Goal: Task Accomplishment & Management: Complete application form

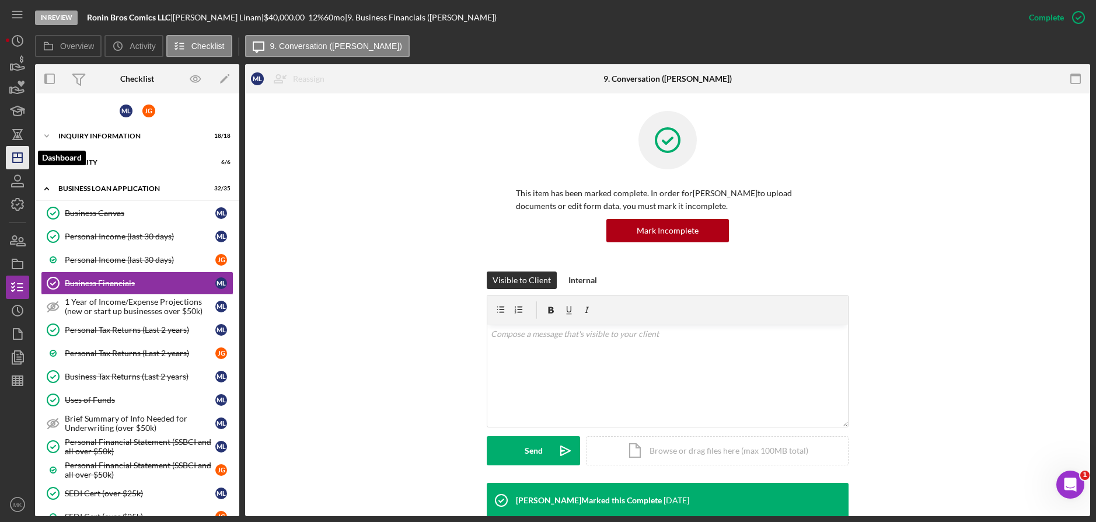
drag, startPoint x: 20, startPoint y: 169, endPoint x: 25, endPoint y: 158, distance: 12.0
click at [20, 169] on icon "Icon/Dashboard" at bounding box center [17, 157] width 29 height 29
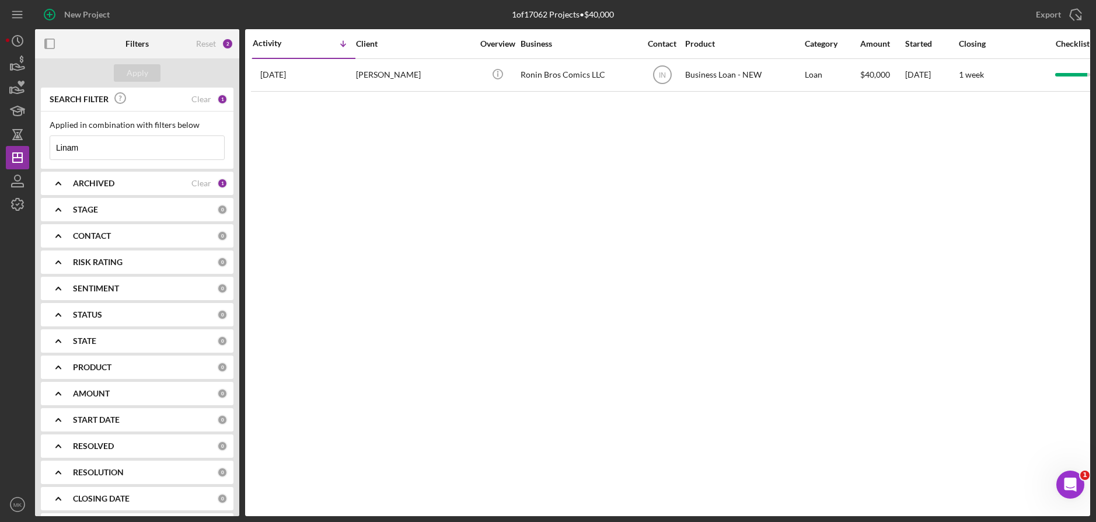
click at [105, 145] on input "Linam" at bounding box center [137, 147] width 174 height 23
drag, startPoint x: 105, startPoint y: 145, endPoint x: 48, endPoint y: 136, distance: 57.4
click at [48, 136] on div "Applied in combination with filters below [PERSON_NAME] Icon/Menu Close" at bounding box center [137, 139] width 193 height 57
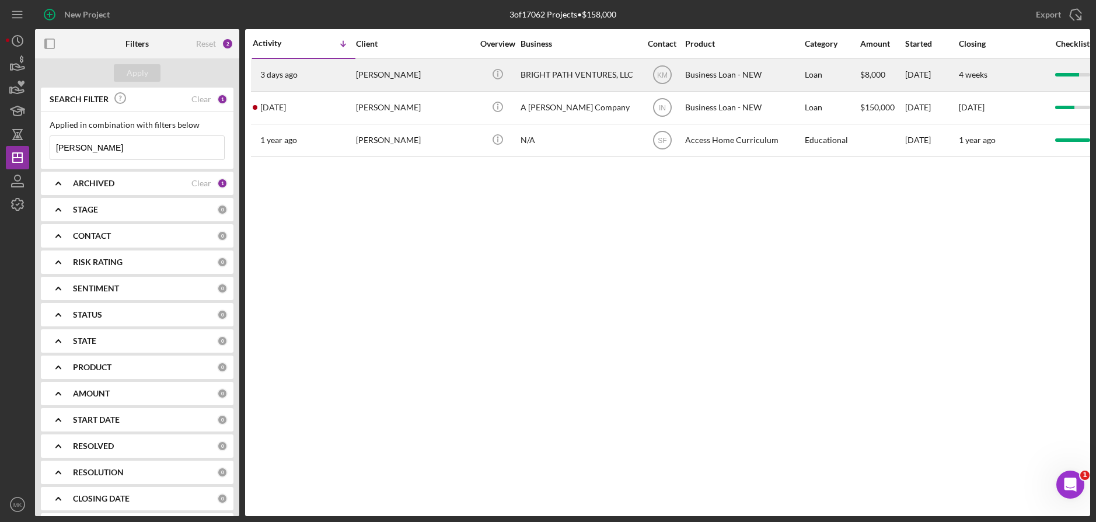
type input "[PERSON_NAME]"
click at [573, 81] on div "BRIGHT PATH VENTURES, LLC" at bounding box center [579, 75] width 117 height 31
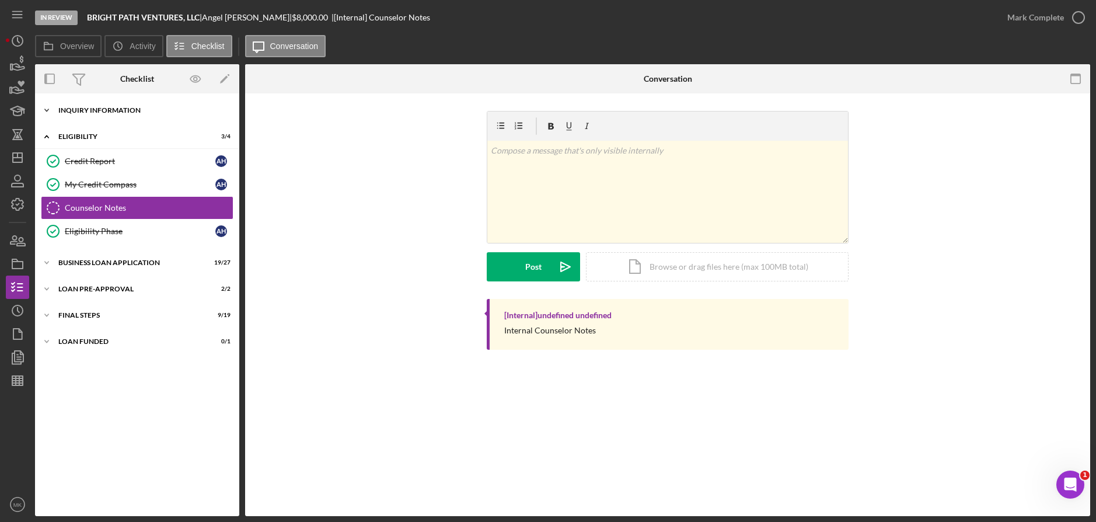
click at [108, 102] on div "Icon/Expander INQUIRY INFORMATION 11 / 11" at bounding box center [137, 110] width 204 height 23
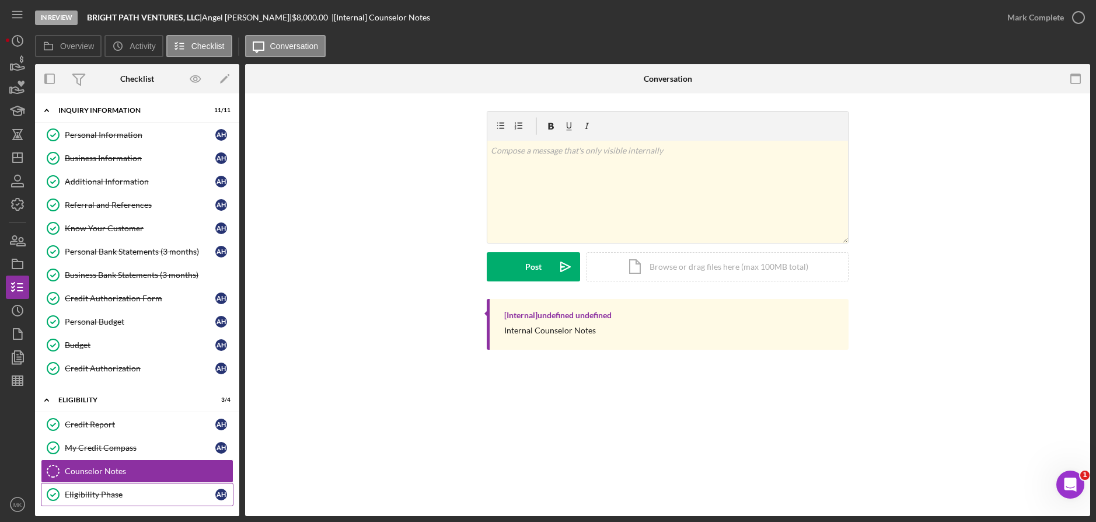
scroll to position [107, 0]
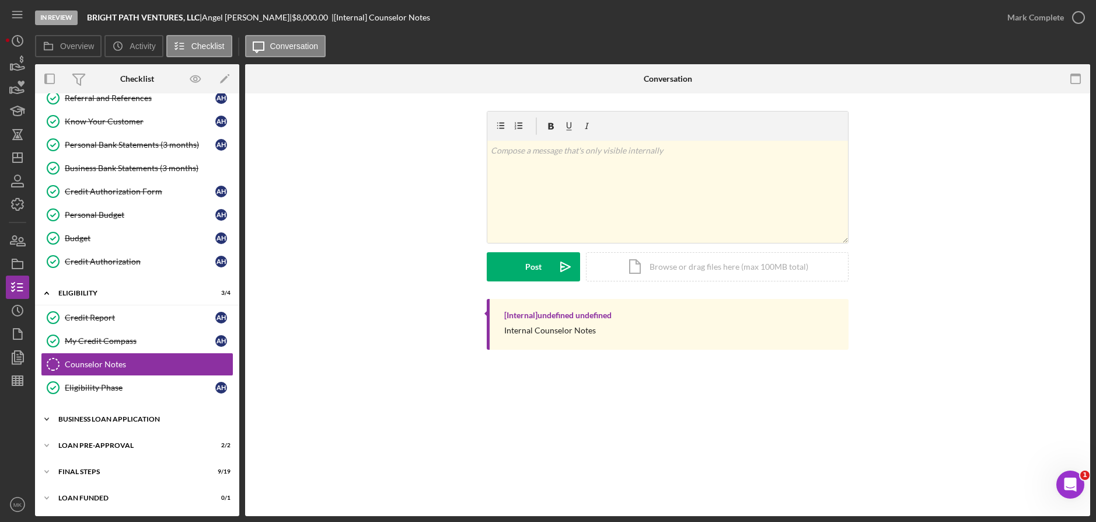
click at [107, 418] on div "BUSINESS LOAN APPLICATION" at bounding box center [141, 419] width 166 height 7
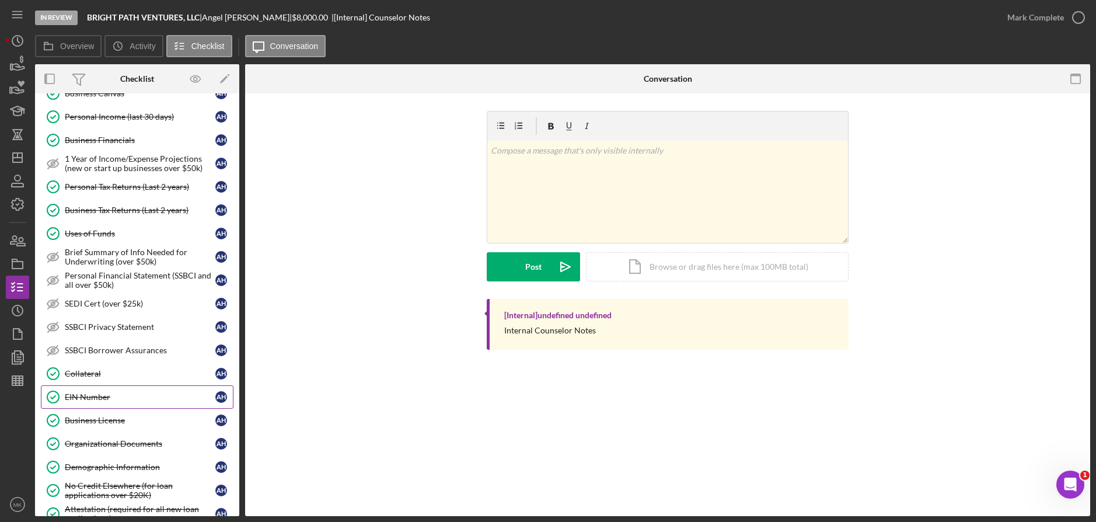
scroll to position [515, 0]
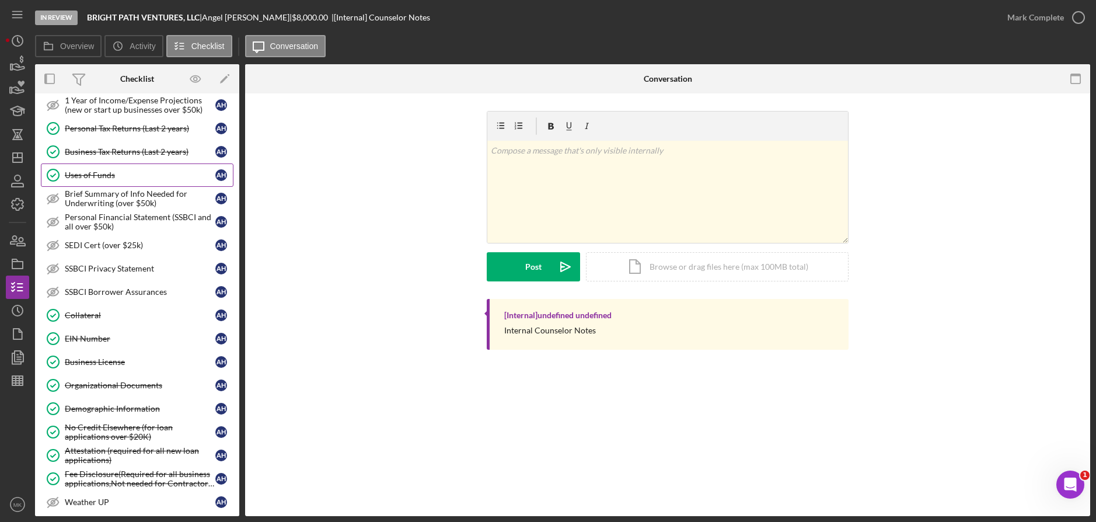
click at [131, 177] on div "Uses of Funds" at bounding box center [140, 174] width 151 height 9
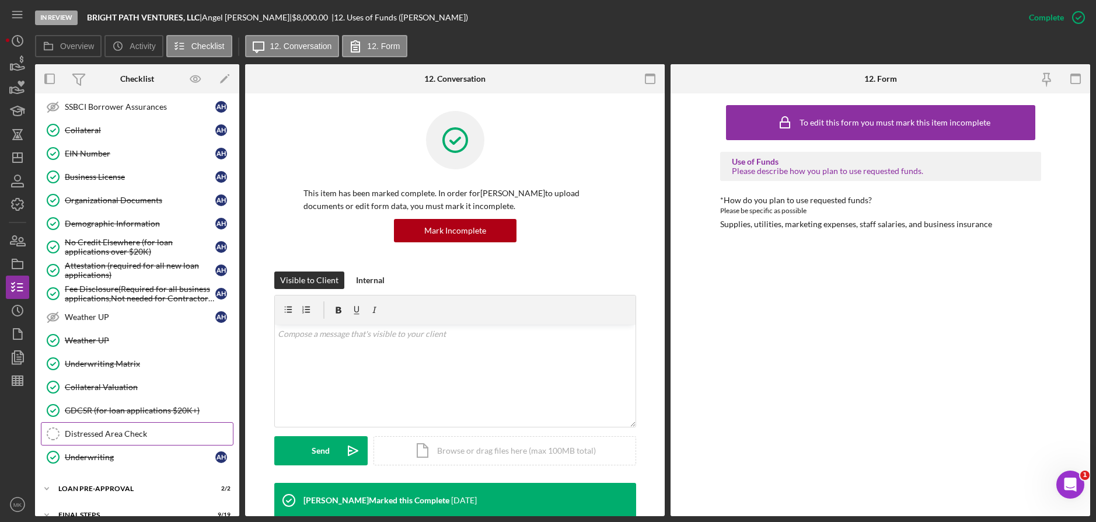
scroll to position [744, 0]
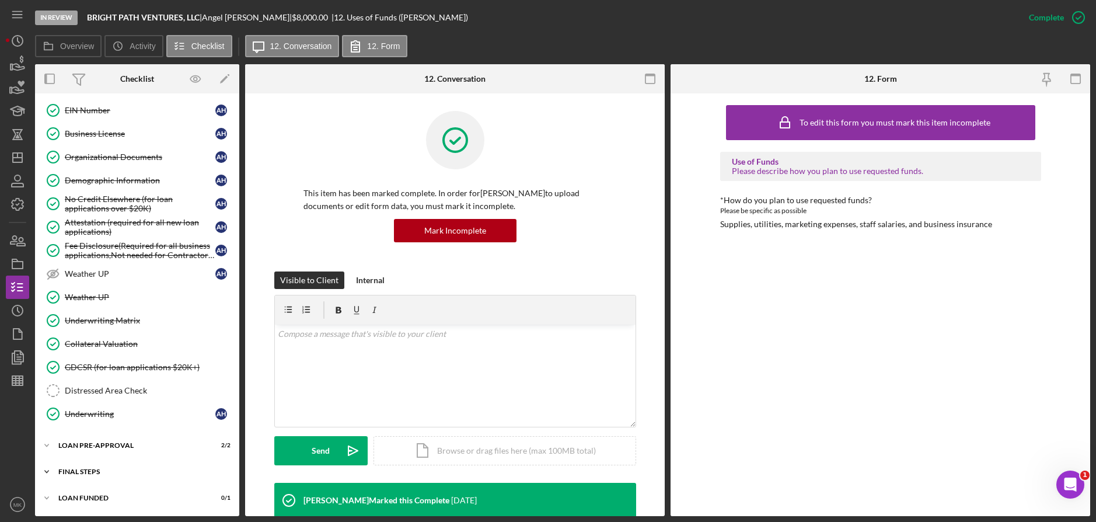
click at [84, 475] on div "Icon/Expander FINAL STEPS 9 / 19" at bounding box center [137, 471] width 204 height 23
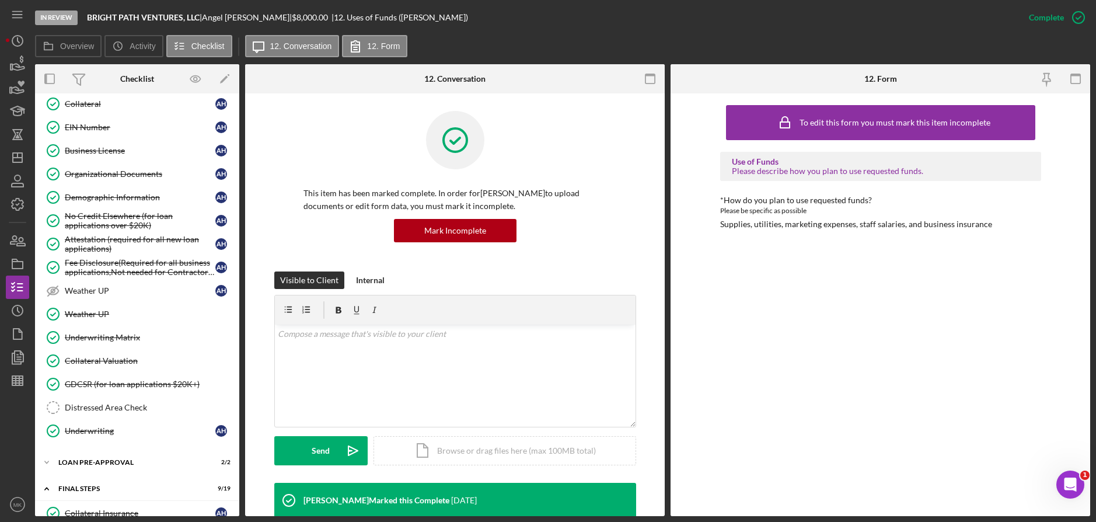
scroll to position [668, 0]
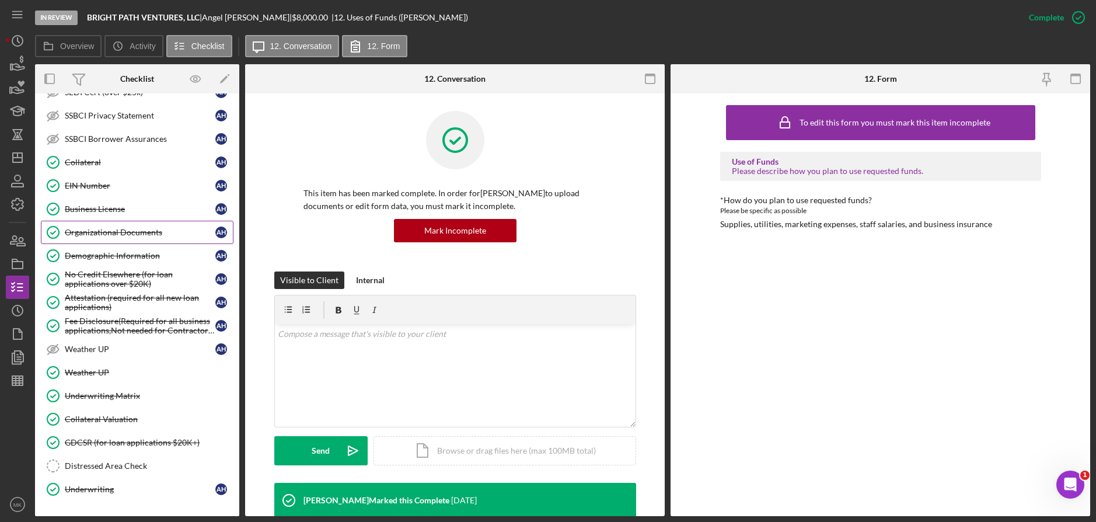
click at [101, 231] on div "Organizational Documents" at bounding box center [140, 232] width 151 height 9
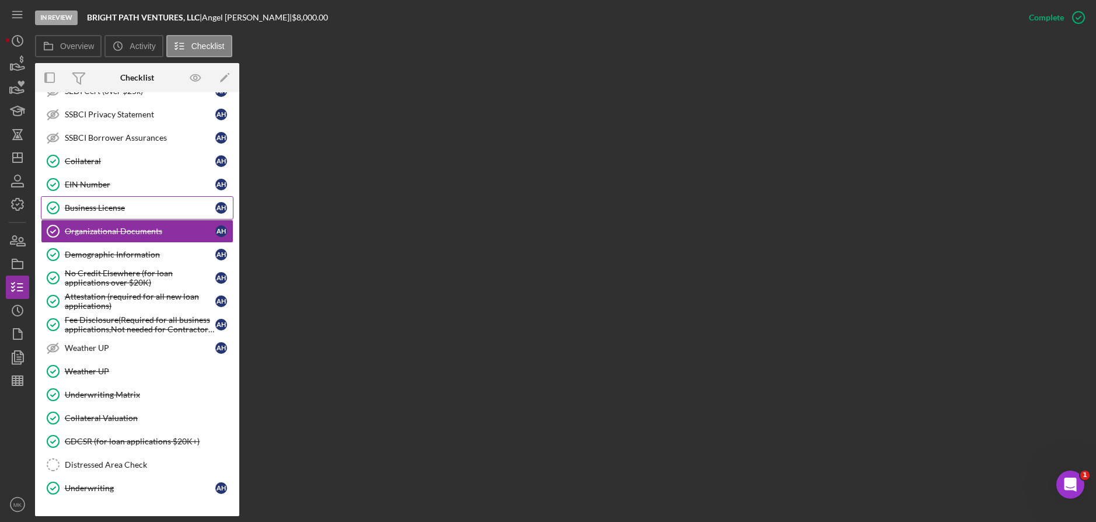
click at [85, 209] on div "Business License" at bounding box center [140, 207] width 151 height 9
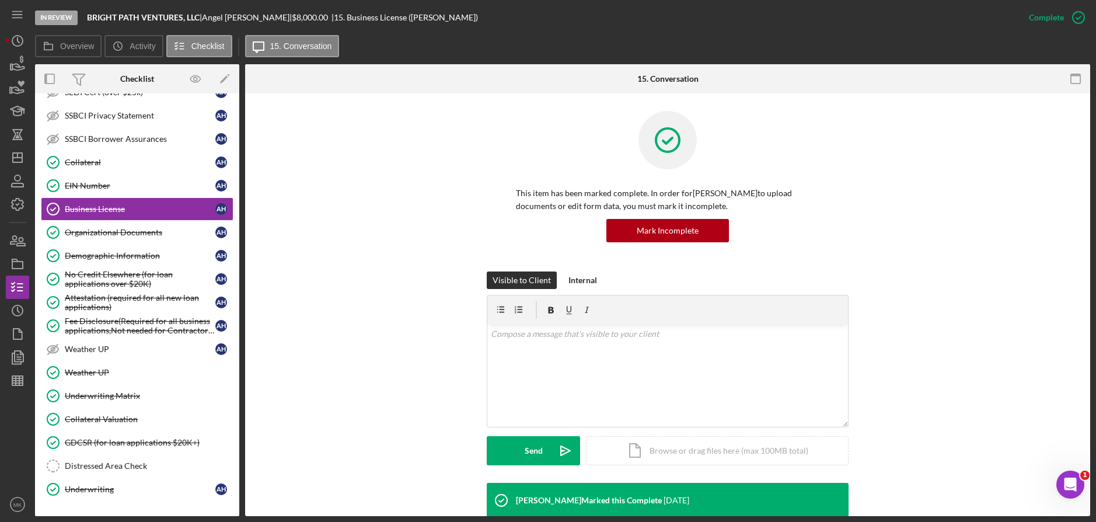
scroll to position [82, 0]
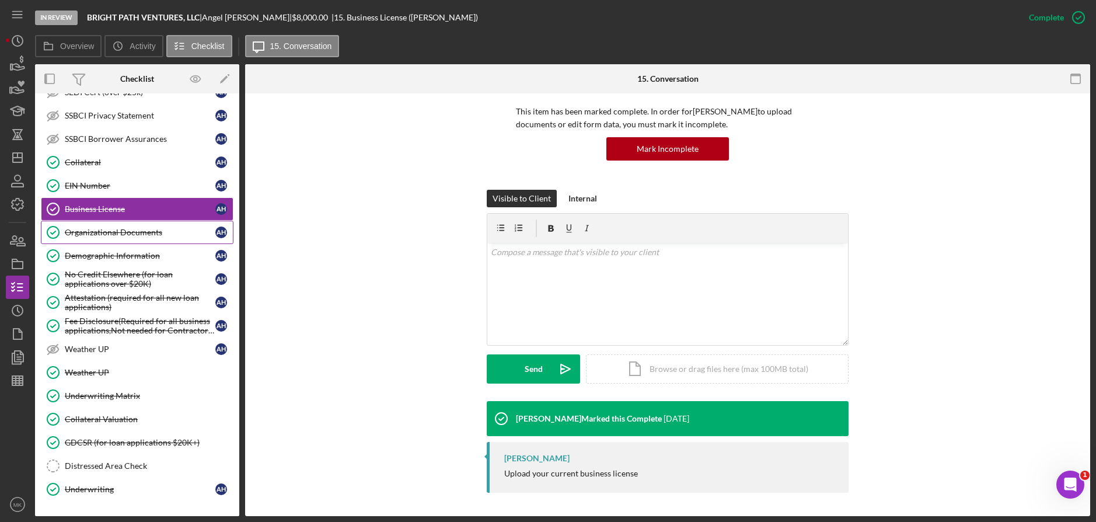
click at [141, 235] on div "Organizational Documents" at bounding box center [140, 232] width 151 height 9
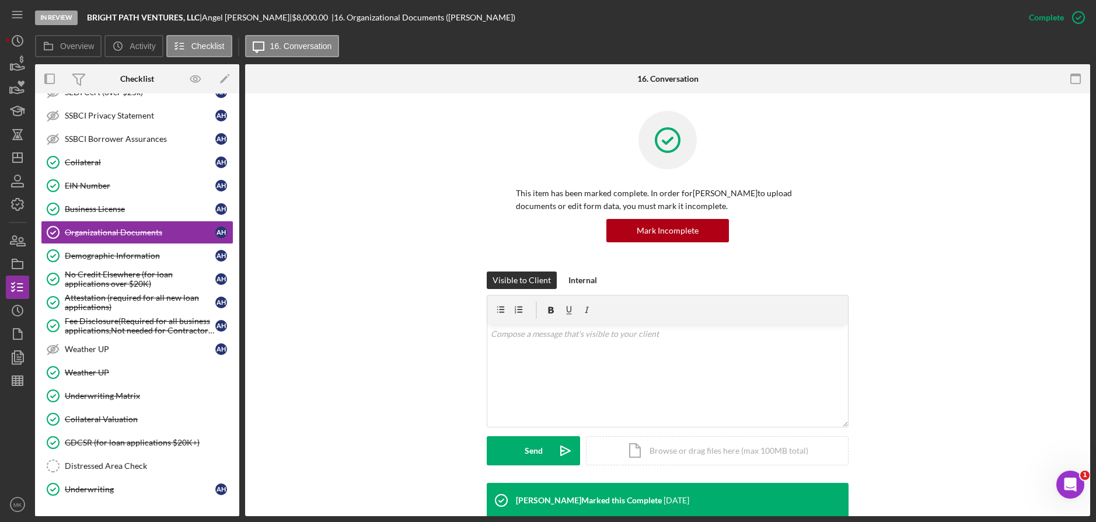
scroll to position [291, 0]
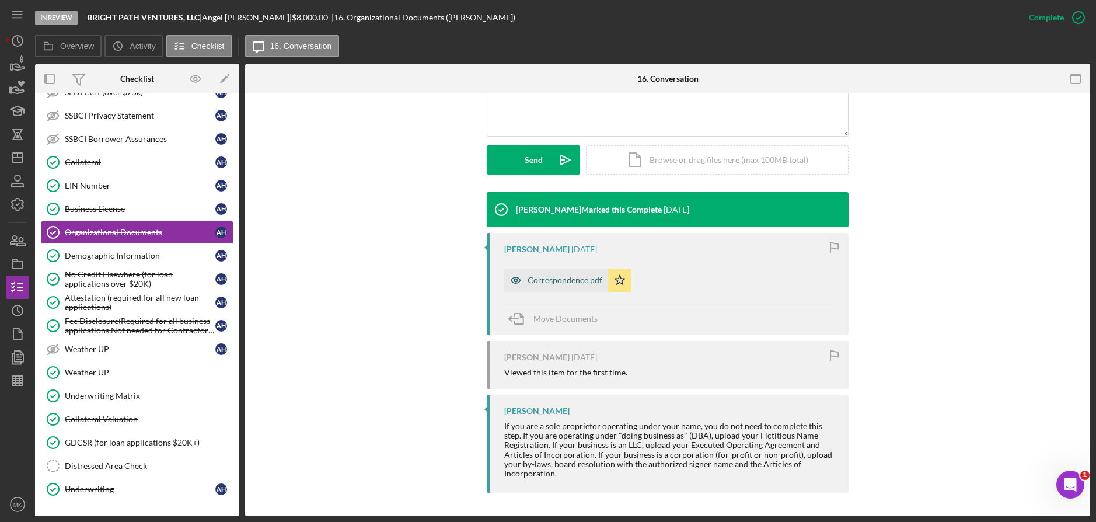
click at [567, 278] on div "Correspondence.pdf" at bounding box center [565, 279] width 75 height 9
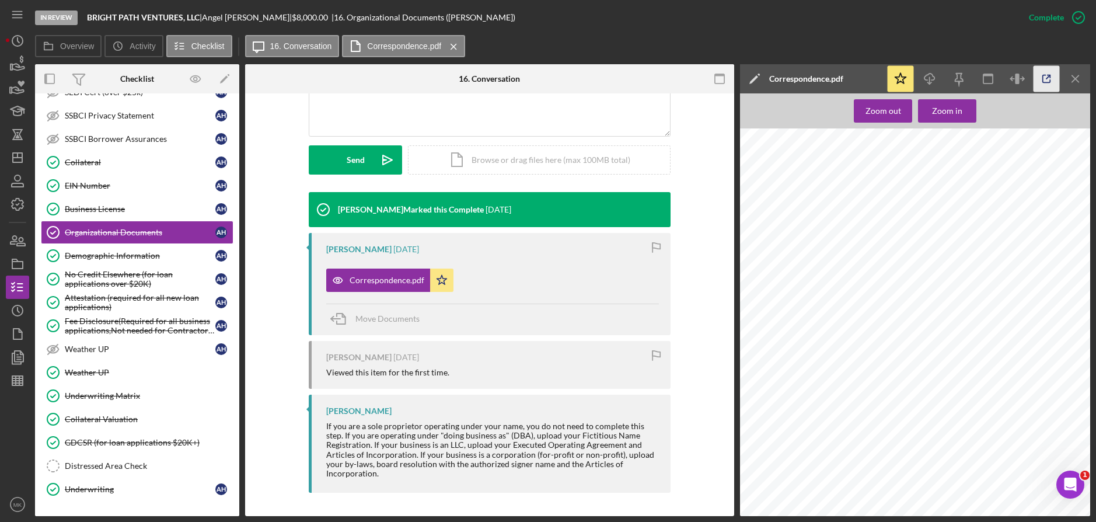
click at [1042, 75] on icon "button" at bounding box center [1047, 79] width 26 height 26
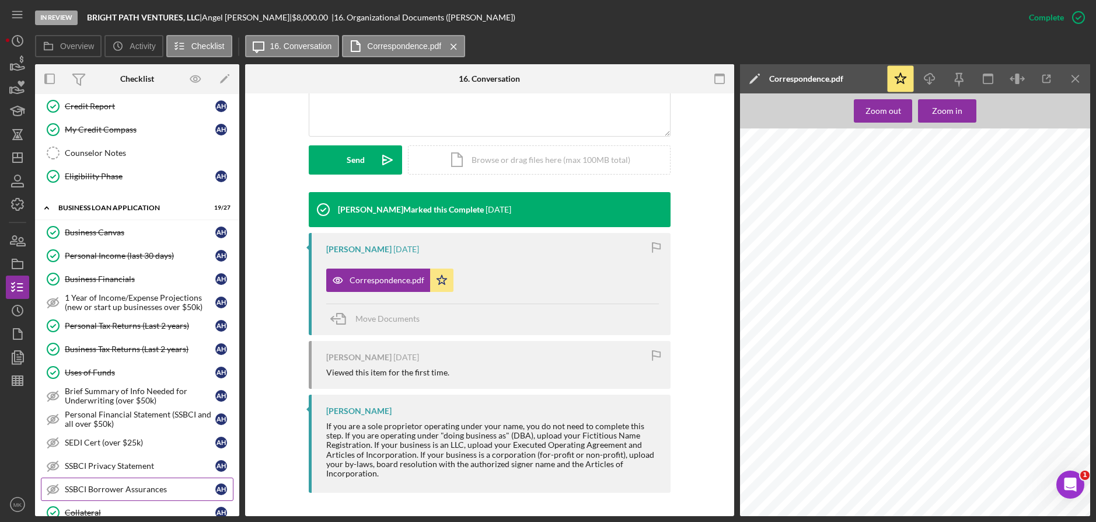
scroll to position [0, 0]
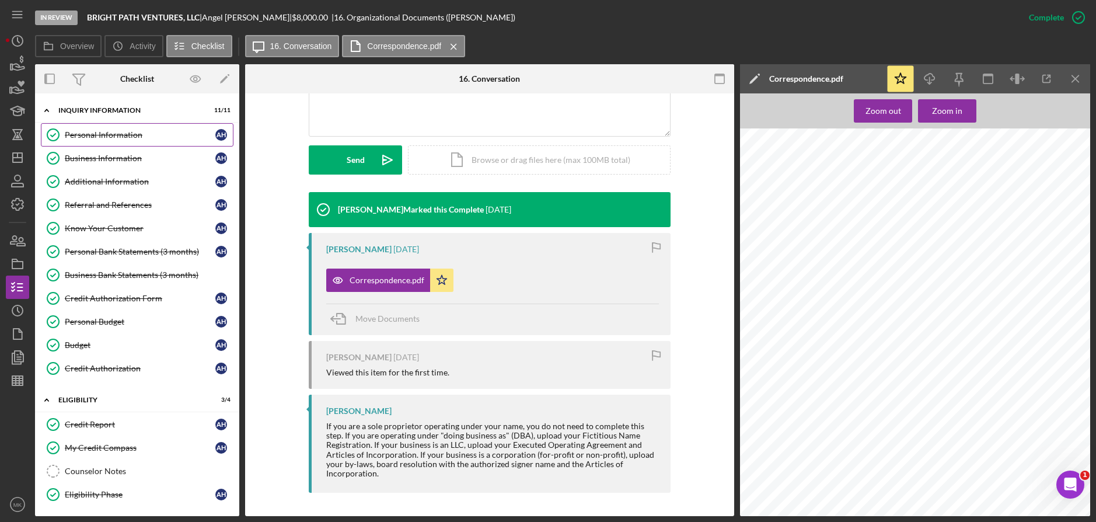
click at [121, 130] on div "Personal Information" at bounding box center [140, 134] width 151 height 9
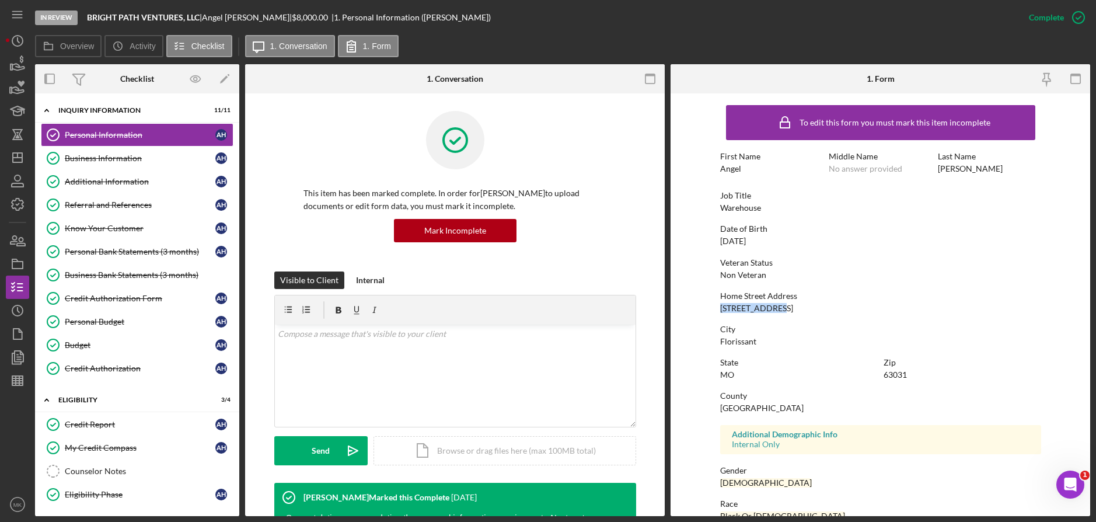
drag, startPoint x: 720, startPoint y: 306, endPoint x: 785, endPoint y: 309, distance: 65.4
click at [785, 309] on div "Home Street Address [STREET_ADDRESS]" at bounding box center [880, 302] width 321 height 22
copy div "[STREET_ADDRESS]"
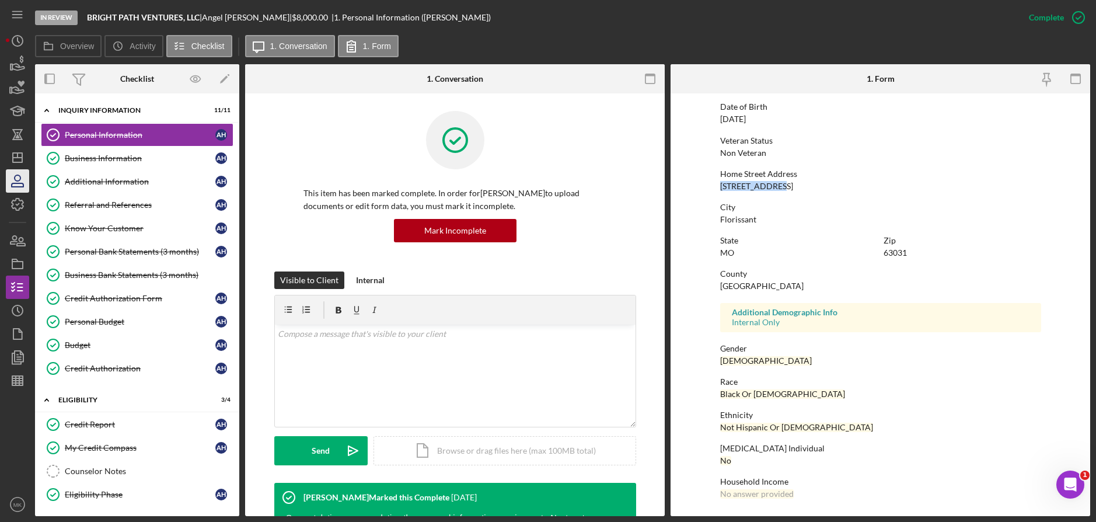
drag, startPoint x: 125, startPoint y: 161, endPoint x: 12, endPoint y: 186, distance: 115.3
click at [125, 161] on div "Business Information" at bounding box center [140, 157] width 151 height 9
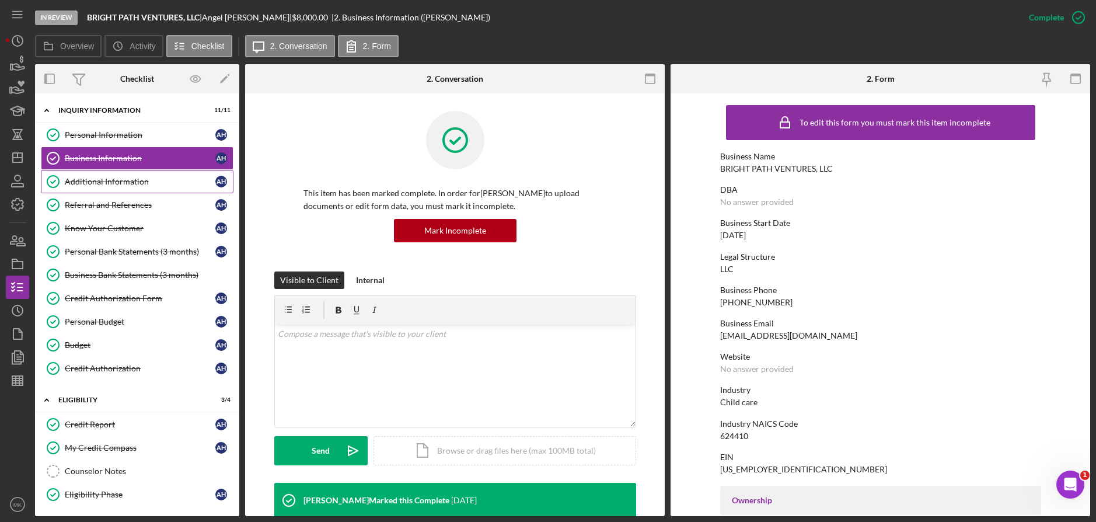
click at [132, 184] on div "Additional Information" at bounding box center [140, 181] width 151 height 9
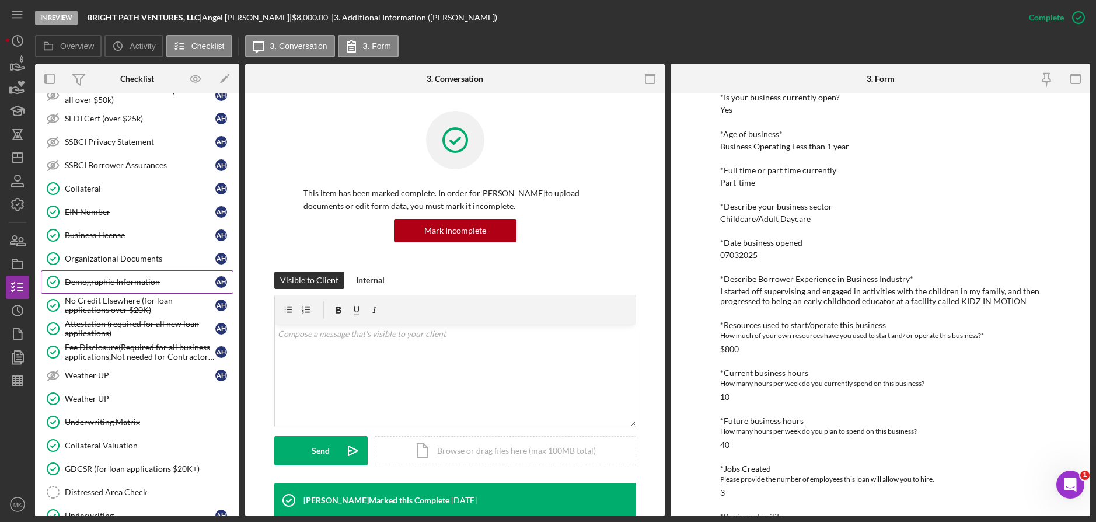
scroll to position [759, 0]
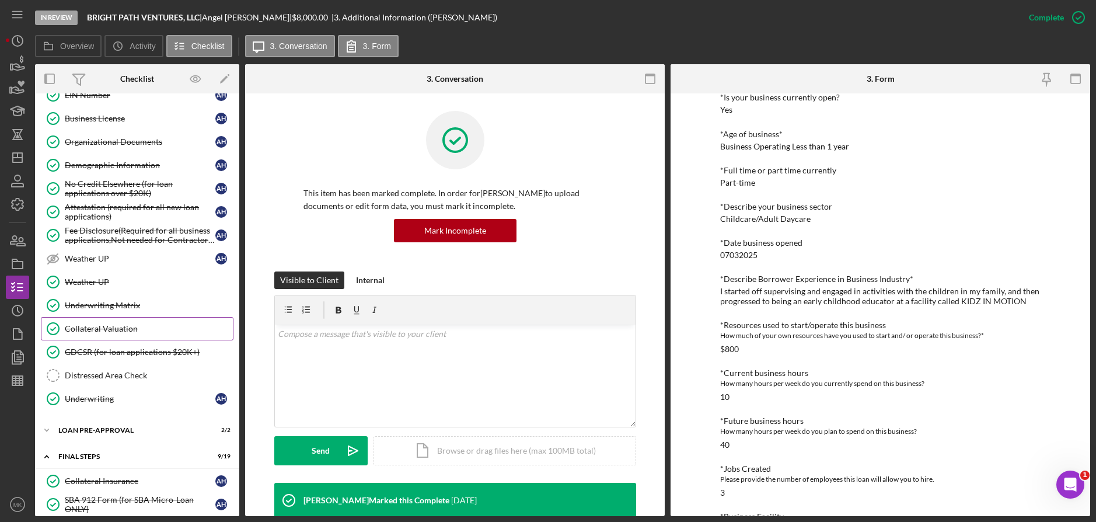
drag, startPoint x: 109, startPoint y: 329, endPoint x: 99, endPoint y: 335, distance: 12.0
click at [109, 330] on div "Collateral Valuation" at bounding box center [149, 328] width 168 height 9
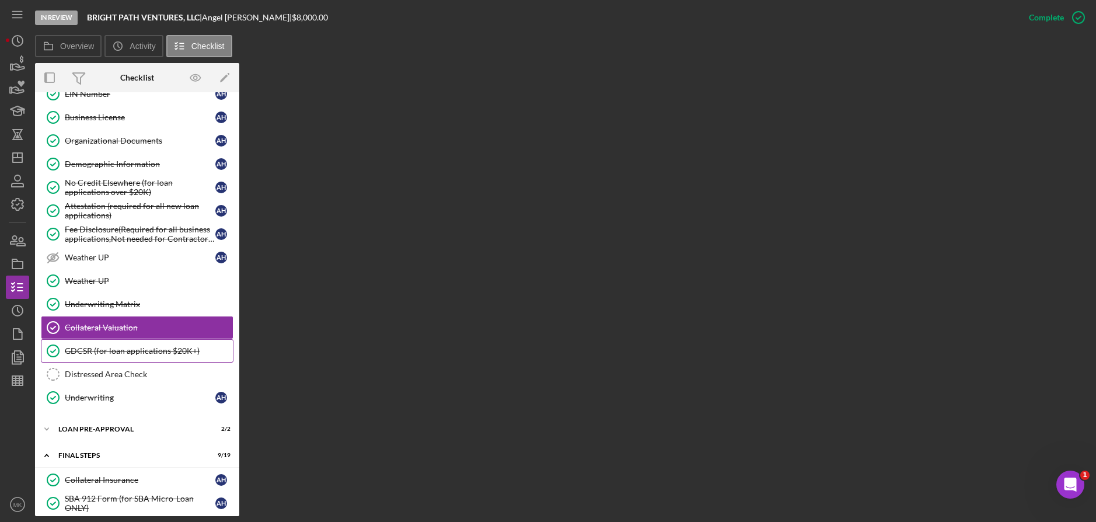
click at [126, 344] on link "GDCSR (for loan applications $20K+) GDCSR (for loan applications $20K+)" at bounding box center [137, 350] width 193 height 23
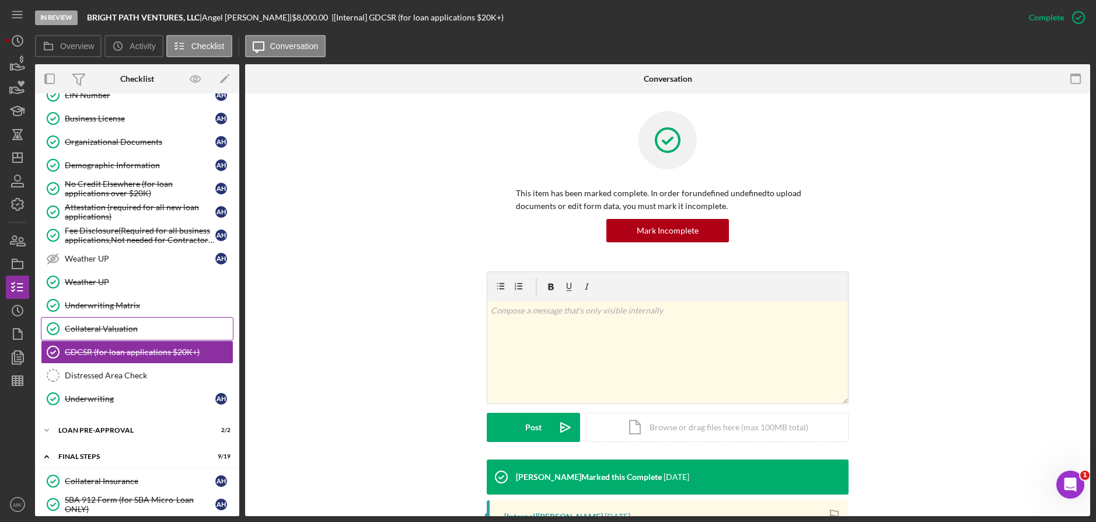
click at [139, 324] on div "Collateral Valuation" at bounding box center [149, 328] width 168 height 9
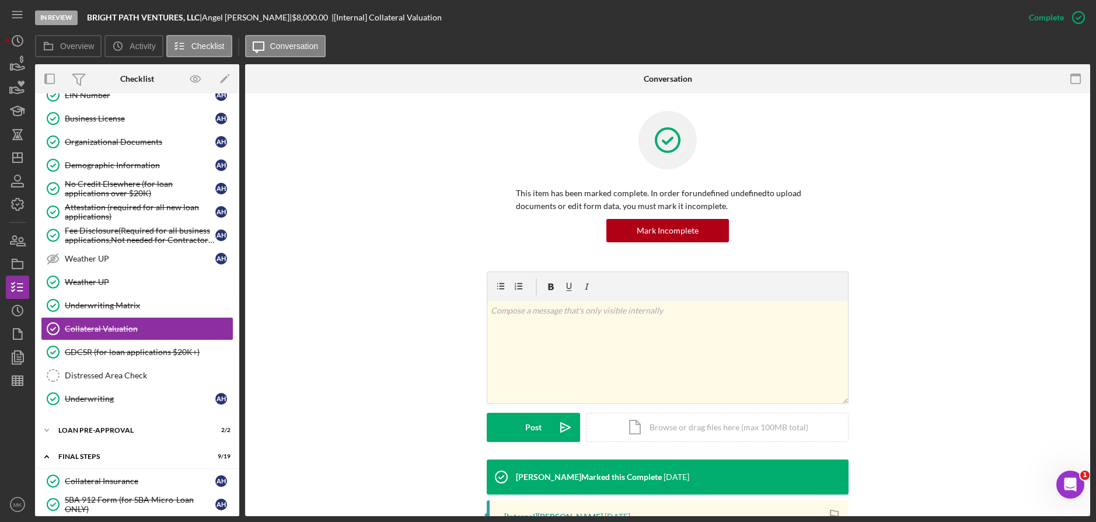
scroll to position [194, 0]
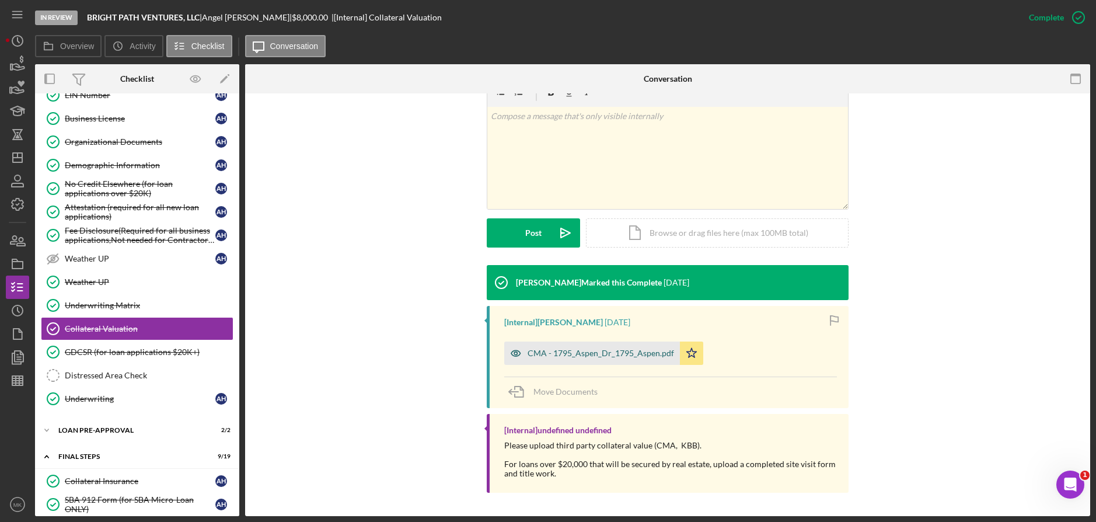
click at [561, 358] on div "CMA - 1795_Aspen_Dr_1795_Aspen.pdf" at bounding box center [592, 352] width 176 height 23
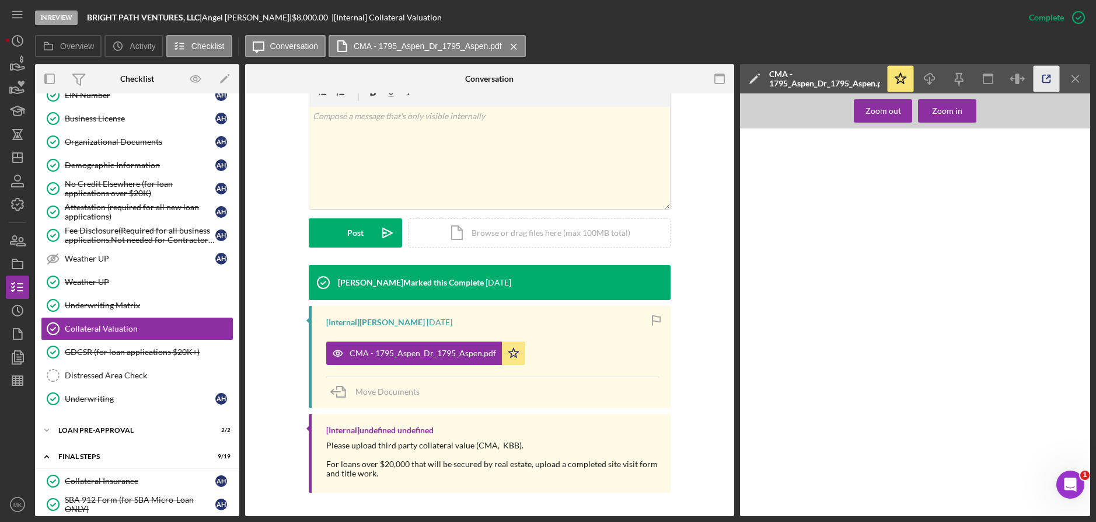
click at [1044, 79] on icon "button" at bounding box center [1047, 79] width 26 height 26
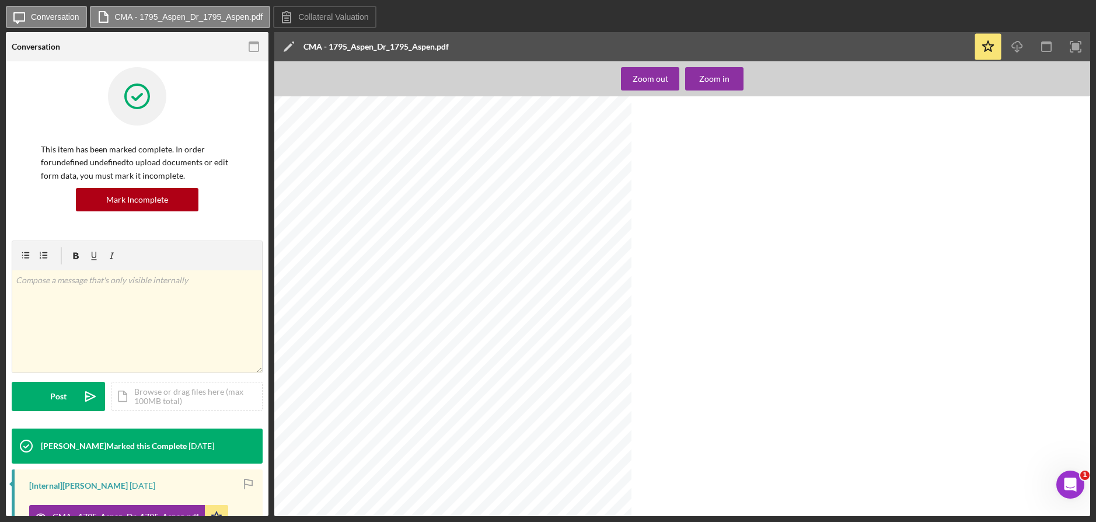
scroll to position [525, 0]
drag, startPoint x: 404, startPoint y: 303, endPoint x: 485, endPoint y: 309, distance: 80.7
click at [485, 309] on div at bounding box center [452, 264] width 357 height 462
click at [676, 368] on div at bounding box center [682, 264] width 816 height 462
